Goal: Task Accomplishment & Management: Manage account settings

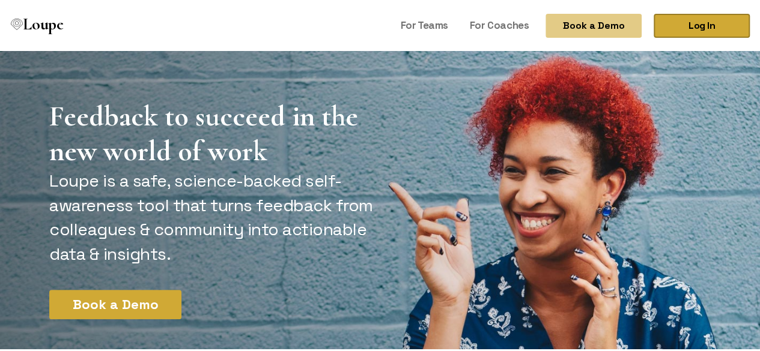
click at [684, 31] on link "Log In" at bounding box center [701, 24] width 96 height 24
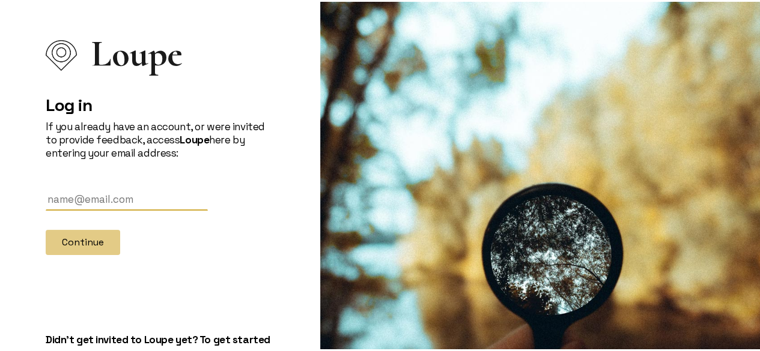
click at [71, 198] on input "text" at bounding box center [127, 198] width 162 height 22
type input "annesandberg@predictsuccess.com"
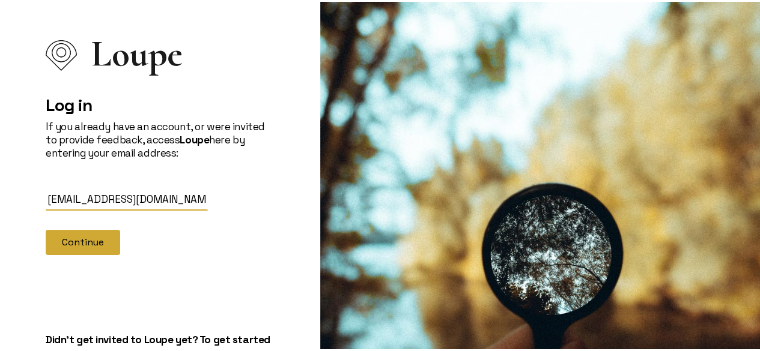
click at [84, 246] on button "Continue" at bounding box center [83, 240] width 74 height 25
